Goal: Transaction & Acquisition: Book appointment/travel/reservation

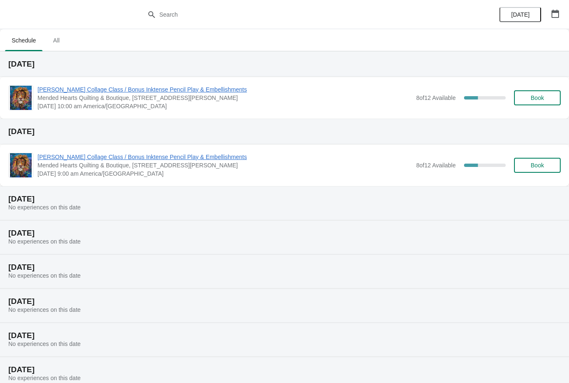
click at [63, 35] on span "All" at bounding box center [56, 40] width 21 height 15
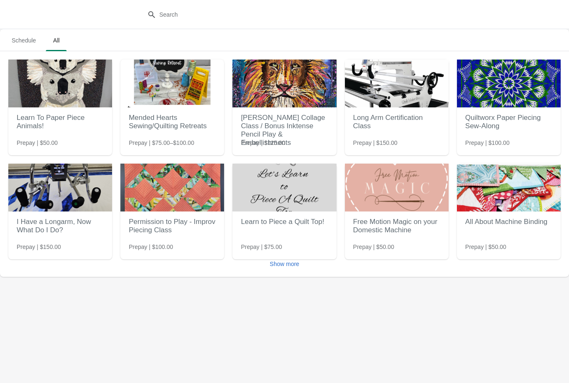
click at [518, 104] on img at bounding box center [509, 84] width 104 height 48
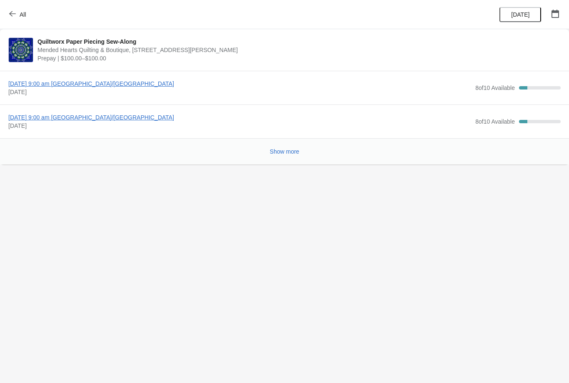
click at [128, 84] on span "Friday, November 14, 2025 | 9:00 am America/Chicago" at bounding box center [239, 84] width 463 height 8
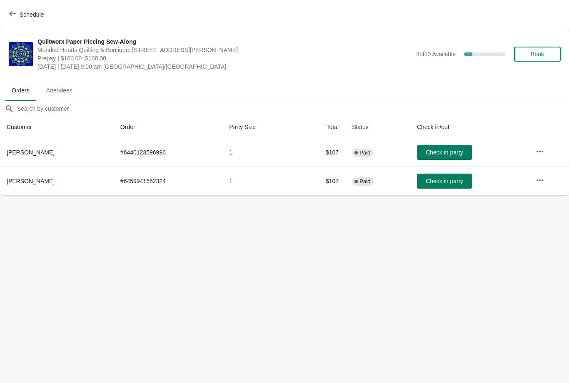
click at [540, 55] on span "Book" at bounding box center [536, 54] width 13 height 7
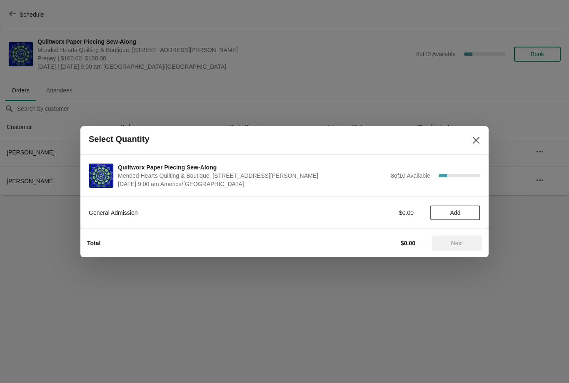
click at [458, 212] on span "Add" at bounding box center [455, 212] width 10 height 7
click at [459, 241] on span "Next" at bounding box center [457, 243] width 12 height 7
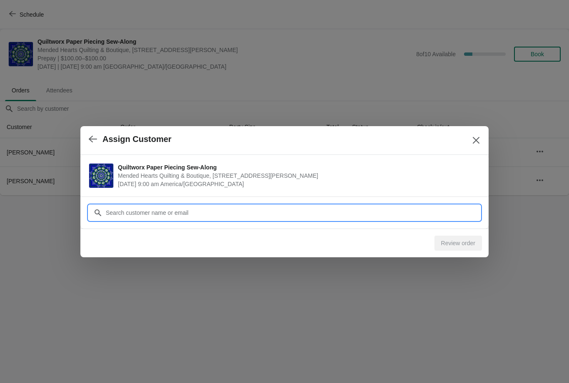
click at [323, 211] on input "Customer" at bounding box center [292, 212] width 375 height 15
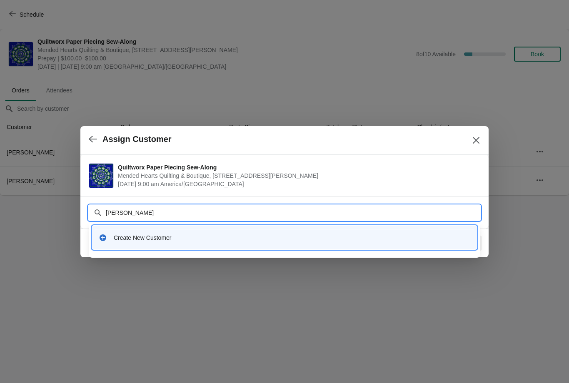
type input "[PERSON_NAME]"
click at [104, 234] on icon at bounding box center [103, 238] width 8 height 8
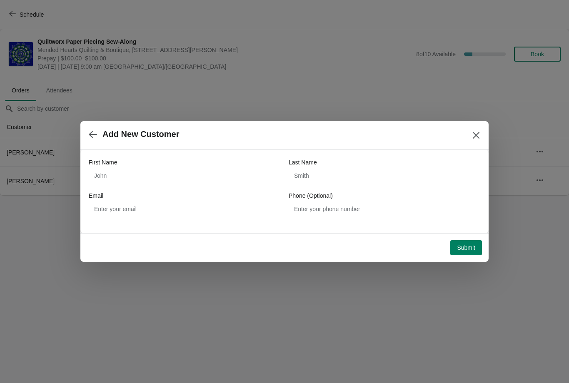
click at [242, 166] on div "First Name" at bounding box center [185, 162] width 192 height 8
click at [147, 169] on input "First Name" at bounding box center [185, 175] width 192 height 15
type input "[PERSON_NAME]"
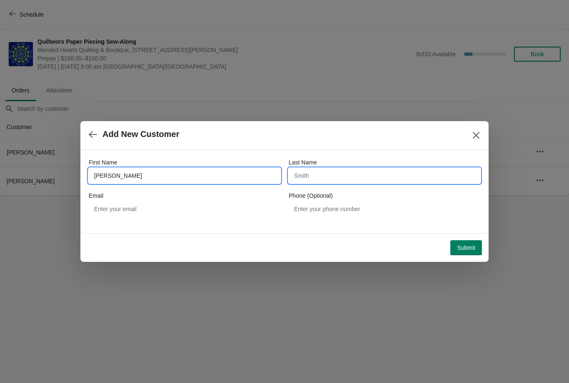
click at [354, 179] on input "Last Name" at bounding box center [385, 175] width 192 height 15
type input "[PERSON_NAME]"
click at [464, 247] on span "Submit" at bounding box center [466, 247] width 18 height 7
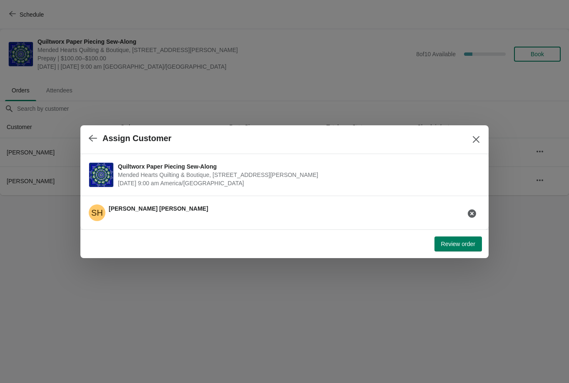
click at [461, 239] on button "Review order" at bounding box center [457, 244] width 47 height 15
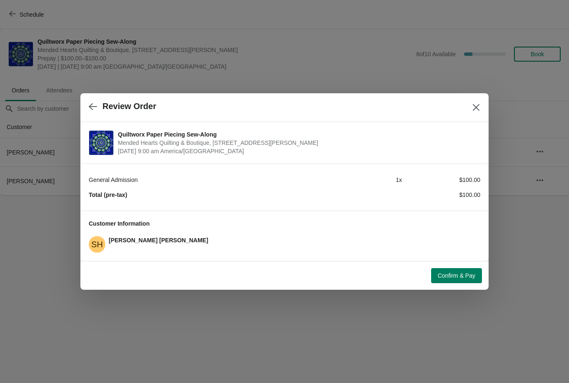
click at [459, 274] on span "Confirm & Pay" at bounding box center [456, 275] width 37 height 7
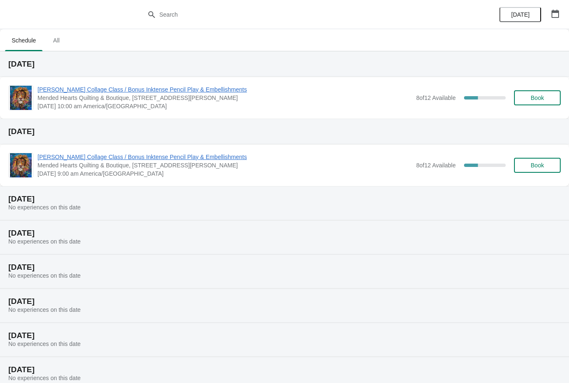
click at [60, 36] on span "All" at bounding box center [56, 40] width 21 height 15
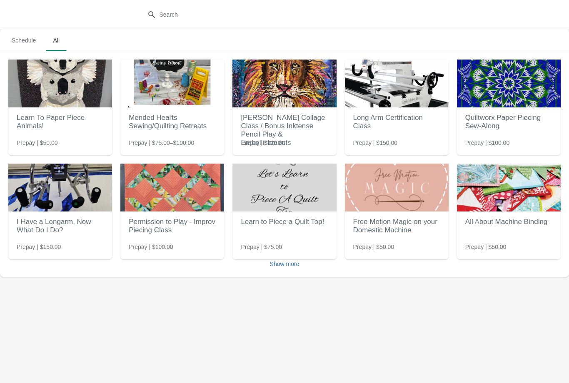
click at [190, 104] on img at bounding box center [172, 84] width 104 height 48
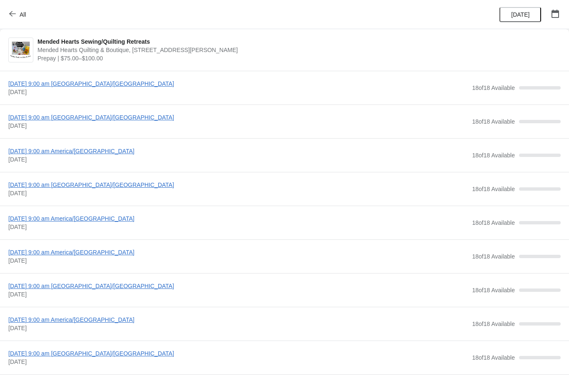
click at [375, 87] on span "[DATE] 9:00 am [GEOGRAPHIC_DATA]/[GEOGRAPHIC_DATA]" at bounding box center [237, 84] width 459 height 8
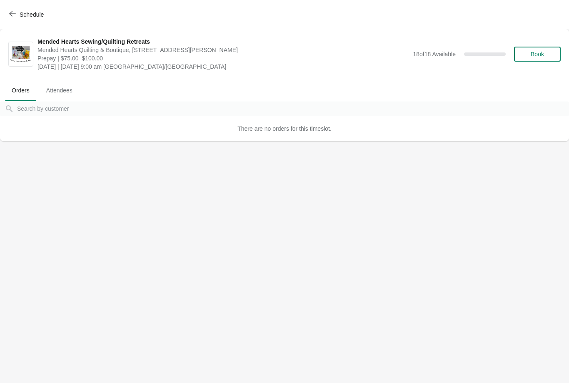
click at [532, 53] on span "Book" at bounding box center [536, 54] width 13 height 7
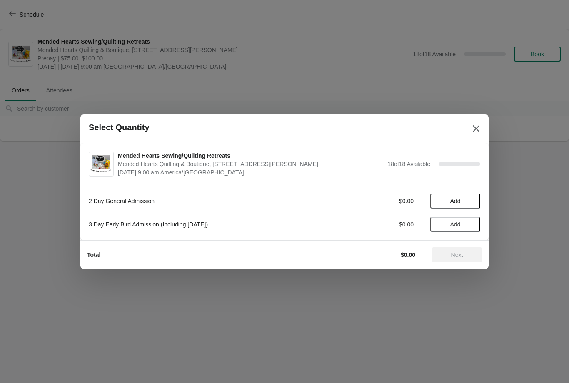
click at [461, 200] on span "Add" at bounding box center [455, 201] width 35 height 7
click at [478, 198] on div "1" at bounding box center [455, 201] width 50 height 9
click at [476, 198] on div "1" at bounding box center [455, 201] width 50 height 9
click at [468, 199] on icon at bounding box center [469, 201] width 9 height 9
click at [456, 257] on span "Next" at bounding box center [457, 255] width 12 height 7
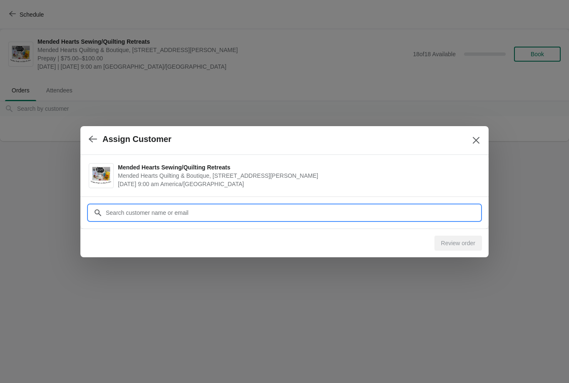
click at [288, 213] on input "Customer" at bounding box center [292, 212] width 375 height 15
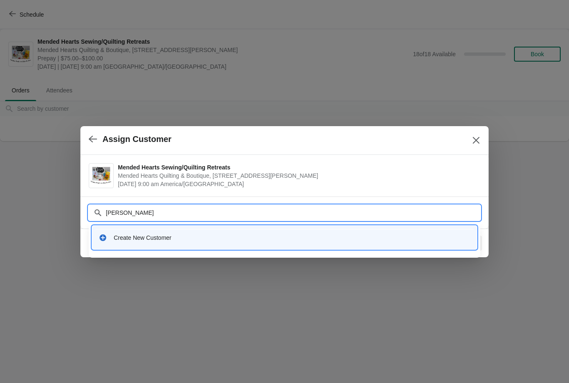
type input "[PERSON_NAME]"
click at [102, 230] on div "Create New Customer" at bounding box center [284, 237] width 378 height 17
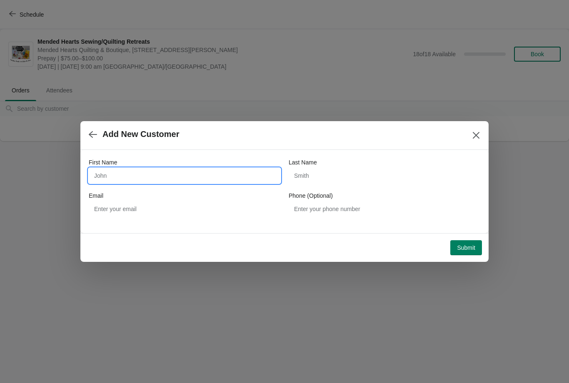
click at [242, 174] on input "First Name" at bounding box center [185, 175] width 192 height 15
type input "[PERSON_NAME]"
click at [359, 178] on input "Last Name" at bounding box center [385, 175] width 192 height 15
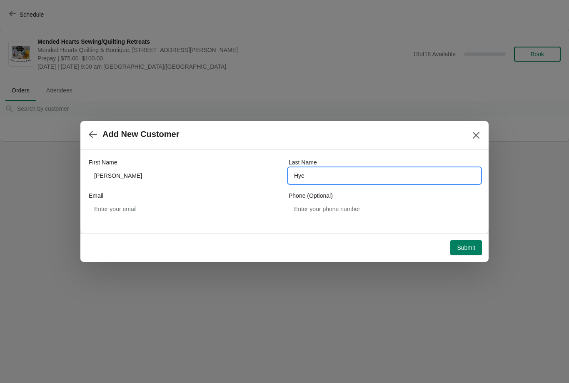
type input "[PERSON_NAME]"
